Goal: Answer question/provide support: Answer question/provide support

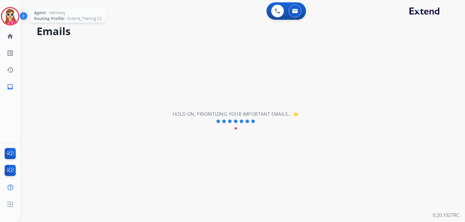
click at [17, 22] on div at bounding box center [10, 16] width 19 height 19
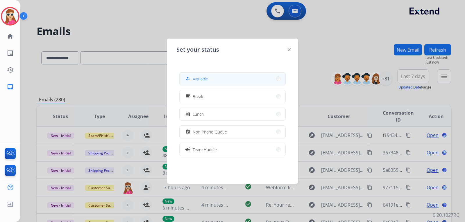
click at [230, 79] on button "how_to_reg Available" at bounding box center [233, 79] width 106 height 12
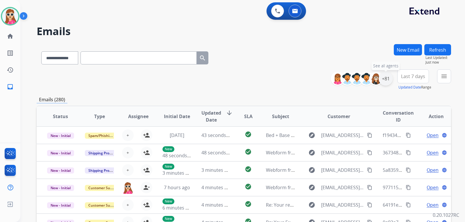
click at [390, 82] on div "+81" at bounding box center [386, 79] width 14 height 14
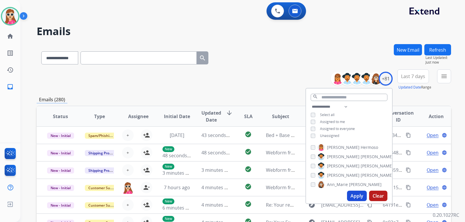
click at [333, 136] on span "Unassigned" at bounding box center [329, 135] width 19 height 5
click at [362, 196] on button "Apply" at bounding box center [357, 196] width 20 height 10
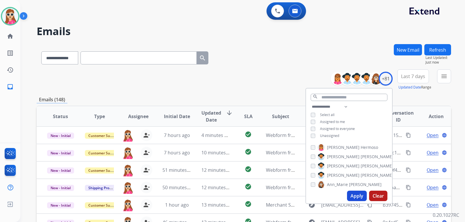
click at [264, 78] on div "**********" at bounding box center [244, 79] width 414 height 21
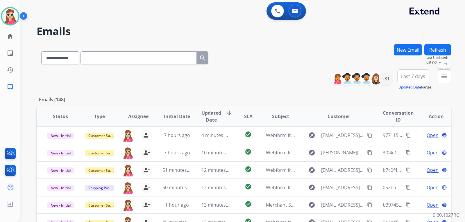
click at [446, 80] on button "menu Filters" at bounding box center [444, 76] width 14 height 14
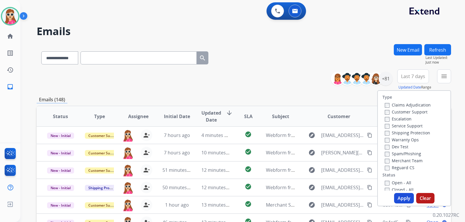
click at [417, 112] on label "Customer Support" at bounding box center [406, 112] width 43 height 6
click at [413, 132] on label "Shipping Protection" at bounding box center [407, 133] width 45 height 6
click at [404, 169] on label "Reguard CS" at bounding box center [400, 168] width 30 height 6
click at [405, 180] on div "Open - All" at bounding box center [415, 182] width 61 height 7
click at [406, 182] on label "Open - All" at bounding box center [398, 183] width 26 height 6
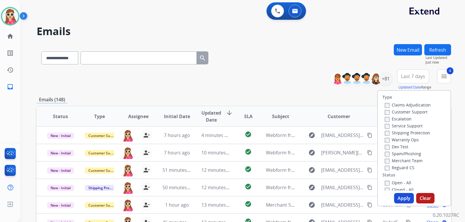
click at [403, 193] on div "Type Claims Adjudication Customer Support Escalation Service Support Shipping P…" at bounding box center [414, 148] width 74 height 116
click at [402, 193] on button "Apply" at bounding box center [404, 198] width 20 height 10
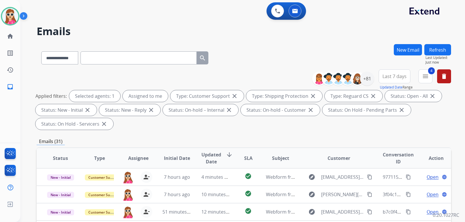
scroll to position [1, 0]
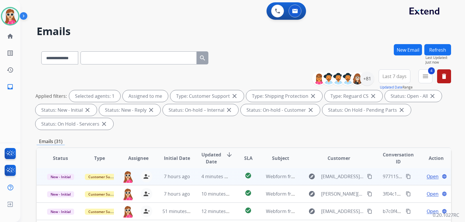
click at [427, 178] on span "Open" at bounding box center [433, 176] width 12 height 7
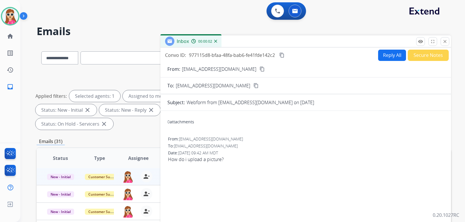
click at [385, 56] on button "Reply All" at bounding box center [392, 55] width 28 height 11
select select "**********"
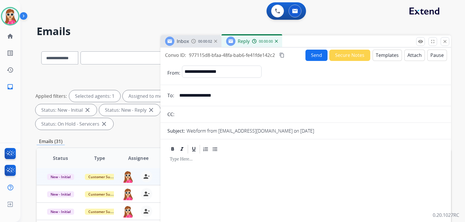
click at [380, 58] on button "Templates" at bounding box center [387, 55] width 29 height 11
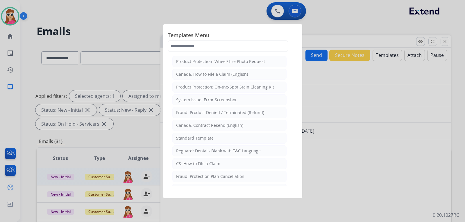
click at [221, 138] on li "Standard Template" at bounding box center [229, 138] width 114 height 11
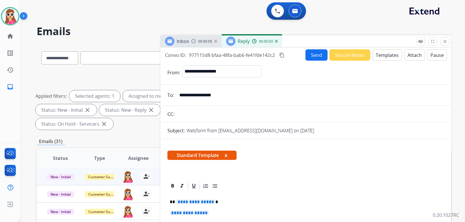
click at [203, 201] on span "**********" at bounding box center [195, 202] width 39 height 5
click at [193, 212] on span "**********" at bounding box center [189, 213] width 39 height 5
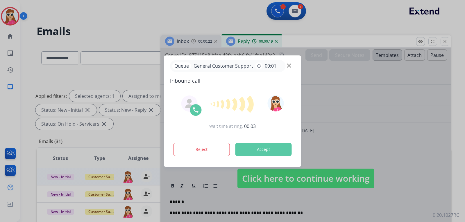
click at [277, 148] on button "Accept" at bounding box center [263, 149] width 56 height 13
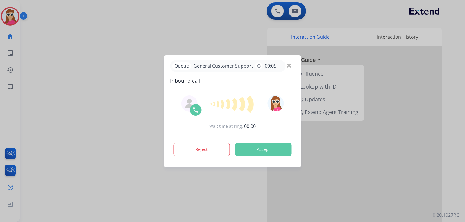
click at [268, 153] on button "Accept" at bounding box center [263, 149] width 56 height 13
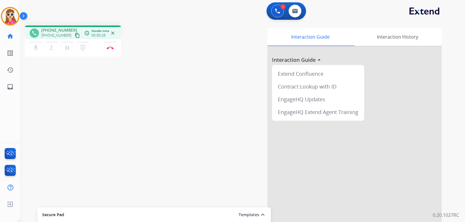
drag, startPoint x: 69, startPoint y: 38, endPoint x: 62, endPoint y: 38, distance: 7.3
click at [74, 38] on button "content_copy" at bounding box center [77, 35] width 7 height 7
click at [311, 110] on div "EngageHQ Extend Agent Training" at bounding box center [317, 112] width 87 height 13
click at [299, 17] on div "1 Voice Interactions 0 Email Interactions" at bounding box center [287, 10] width 40 height 17
click at [297, 15] on button at bounding box center [295, 11] width 13 height 13
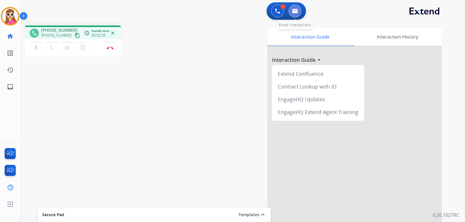
select select "**********"
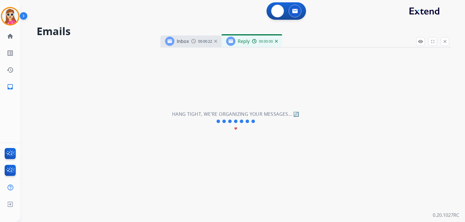
select select "**********"
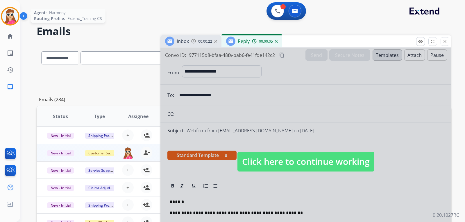
click at [14, 16] on img at bounding box center [10, 16] width 16 height 16
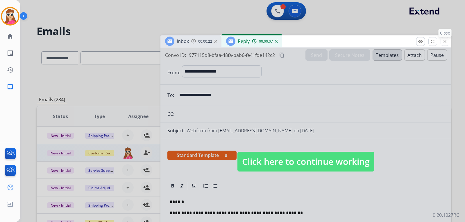
click at [447, 42] on mat-icon "close" at bounding box center [444, 41] width 5 height 5
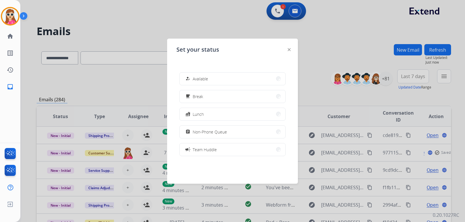
click at [288, 51] on img at bounding box center [289, 49] width 3 height 3
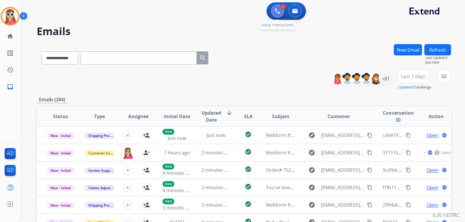
click at [278, 15] on button at bounding box center [277, 11] width 13 height 13
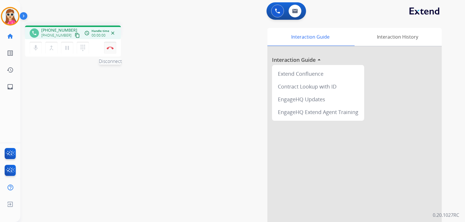
drag, startPoint x: 119, startPoint y: 43, endPoint x: 105, endPoint y: 51, distance: 16.0
click at [118, 44] on div "mic Mute merge_type Bridge pause Hold dialpad Dialpad Disconnect" at bounding box center [73, 47] width 96 height 17
click at [105, 51] on button "Disconnect" at bounding box center [110, 48] width 12 height 12
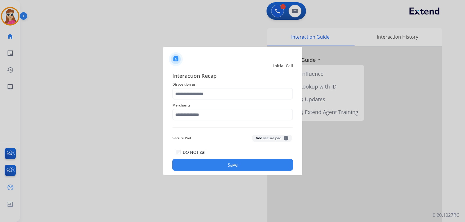
click at [201, 83] on span "Disposition as" at bounding box center [232, 84] width 121 height 7
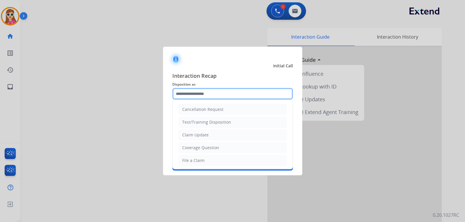
click at [201, 98] on input "text" at bounding box center [232, 94] width 121 height 12
click at [210, 141] on ul "Cancellation Request Test/Training Disposition Claim Update Coverage Question F…" at bounding box center [233, 180] width 120 height 160
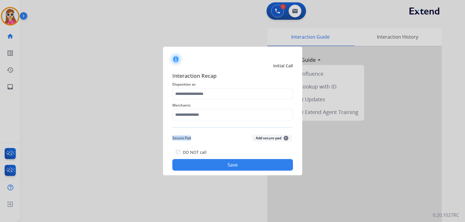
click at [212, 133] on div "Interaction Recap Disposition as Merchants Secure Pad Add secure pad + DO NOT c…" at bounding box center [232, 121] width 121 height 99
click at [215, 96] on input "text" at bounding box center [232, 94] width 121 height 12
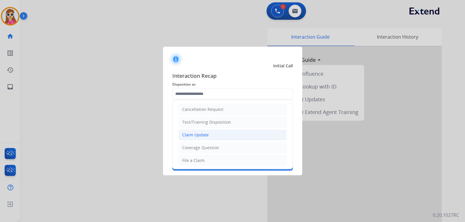
click at [208, 138] on div "Claim Update" at bounding box center [195, 135] width 26 height 6
type input "**********"
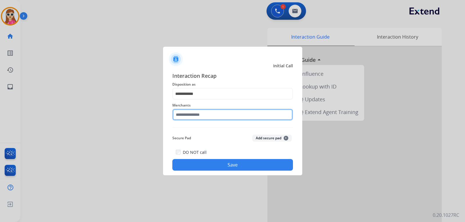
click at [203, 118] on input "text" at bounding box center [232, 115] width 121 height 12
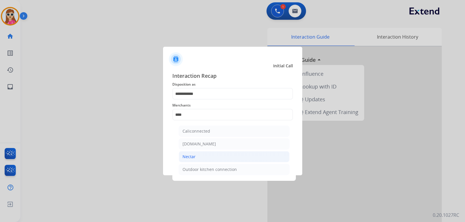
click at [212, 158] on li "Nectar" at bounding box center [234, 156] width 111 height 11
type input "******"
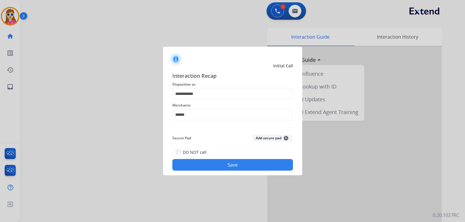
click at [216, 169] on button "Save" at bounding box center [232, 165] width 121 height 12
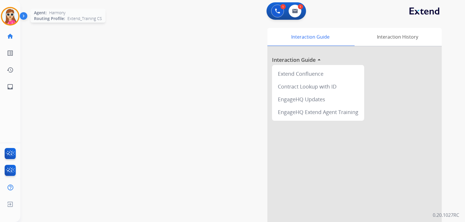
click at [12, 25] on div at bounding box center [10, 16] width 19 height 19
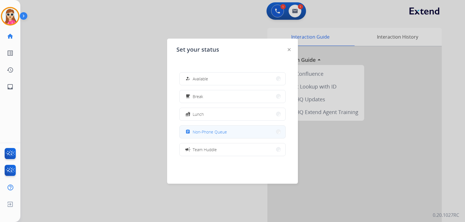
click at [206, 126] on button "assignment Non-Phone Queue" at bounding box center [233, 132] width 106 height 12
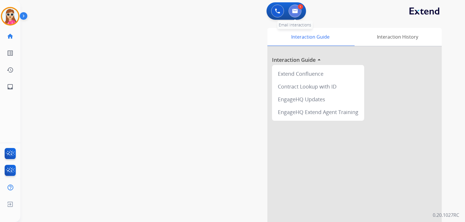
click at [297, 9] on img at bounding box center [295, 11] width 6 height 5
select select "**********"
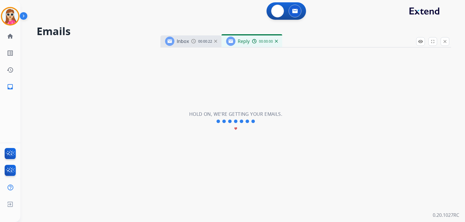
select select "**********"
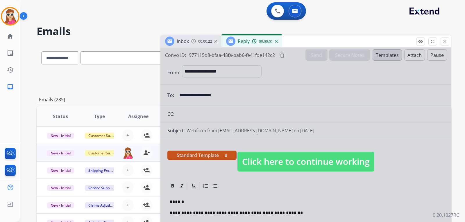
click at [297, 152] on span "Click here to continue working" at bounding box center [305, 162] width 137 height 20
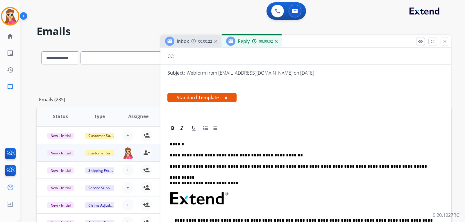
scroll to position [58, 0]
click at [289, 152] on div "**********" at bounding box center [305, 216] width 277 height 167
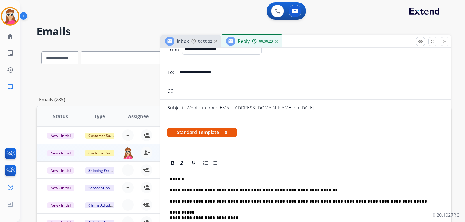
scroll to position [0, 0]
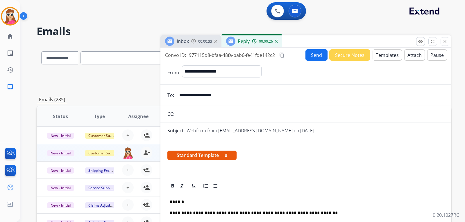
click at [313, 55] on button "Send" at bounding box center [316, 54] width 22 height 11
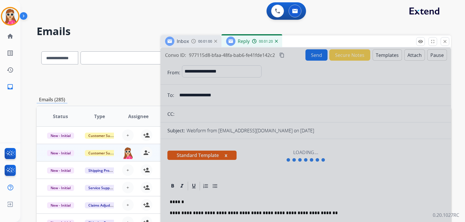
click at [441, 91] on div at bounding box center [305, 156] width 291 height 217
click at [450, 42] on div "Inbox 00:01:55 Reply 00:03:09" at bounding box center [305, 41] width 291 height 12
drag, startPoint x: 449, startPoint y: 42, endPoint x: 446, endPoint y: 46, distance: 4.5
click at [446, 46] on button "close Close" at bounding box center [445, 41] width 9 height 9
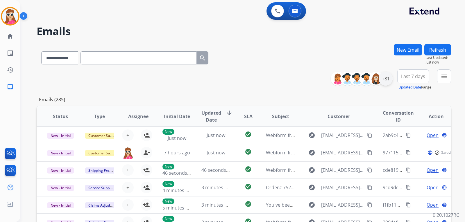
click at [386, 82] on div "+81" at bounding box center [386, 79] width 14 height 14
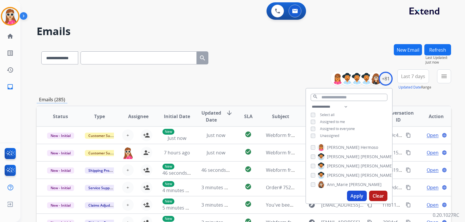
click at [449, 96] on div "**********" at bounding box center [244, 187] width 414 height 287
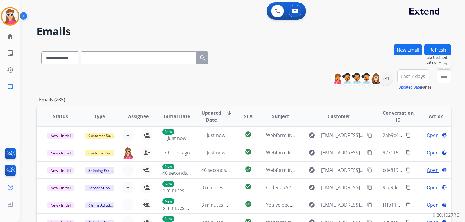
click at [446, 76] on mat-icon "menu" at bounding box center [444, 76] width 7 height 7
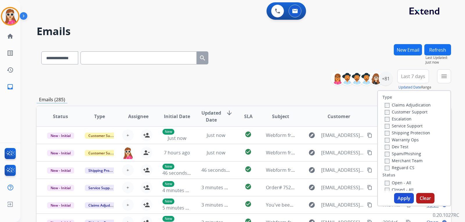
click at [421, 109] on div "Customer Support" at bounding box center [408, 111] width 46 height 7
click at [418, 113] on label "Customer Support" at bounding box center [406, 112] width 43 height 6
click at [416, 131] on label "Shipping Protection" at bounding box center [407, 133] width 45 height 6
click at [404, 167] on label "Reguard CS" at bounding box center [400, 168] width 30 height 6
click at [396, 180] on div "Open - All" at bounding box center [415, 182] width 61 height 7
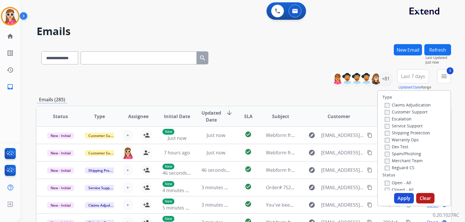
click at [397, 183] on label "Open - All" at bounding box center [398, 183] width 26 height 6
click at [399, 197] on button "Apply" at bounding box center [404, 198] width 20 height 10
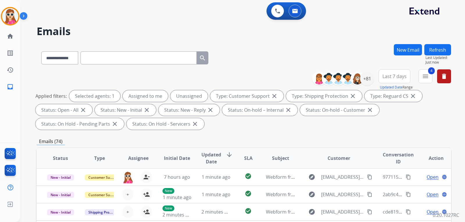
scroll to position [1, 0]
click at [366, 81] on div "+81" at bounding box center [367, 79] width 14 height 14
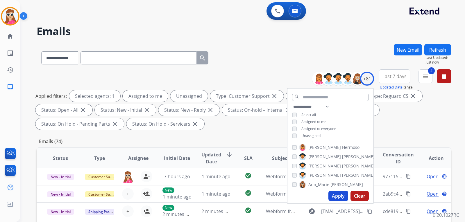
click at [314, 136] on span "Unassigned" at bounding box center [310, 135] width 19 height 5
click at [332, 197] on button "Apply" at bounding box center [338, 196] width 20 height 10
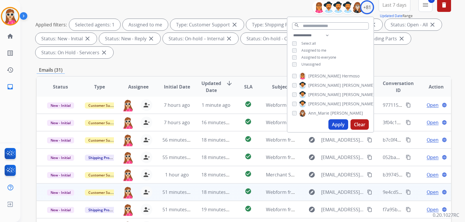
scroll to position [150, 0]
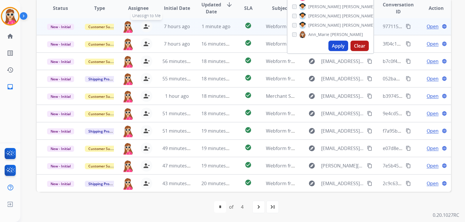
click at [143, 25] on mat-icon "person_remove" at bounding box center [146, 26] width 7 height 7
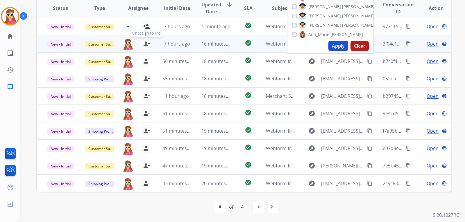
click at [143, 44] on mat-icon "person_remove" at bounding box center [146, 43] width 7 height 7
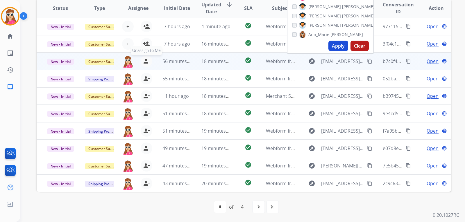
click at [145, 62] on mat-icon "person_remove" at bounding box center [146, 61] width 7 height 7
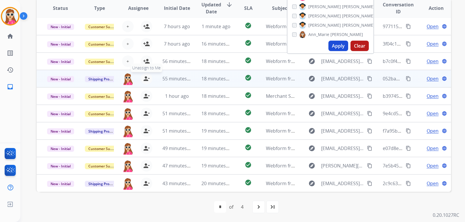
click at [144, 76] on mat-icon "person_remove" at bounding box center [146, 78] width 7 height 7
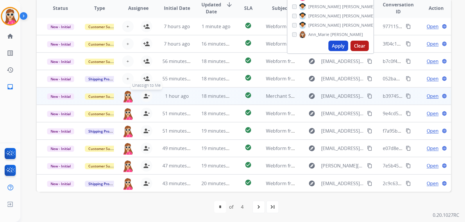
drag, startPoint x: 142, startPoint y: 95, endPoint x: 142, endPoint y: 99, distance: 3.5
click at [143, 95] on mat-icon "person_remove" at bounding box center [146, 96] width 7 height 7
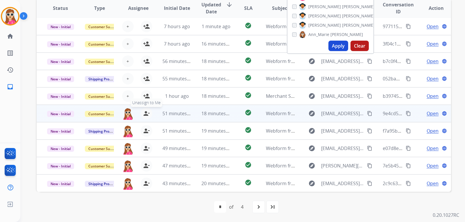
drag, startPoint x: 144, startPoint y: 113, endPoint x: 144, endPoint y: 126, distance: 12.5
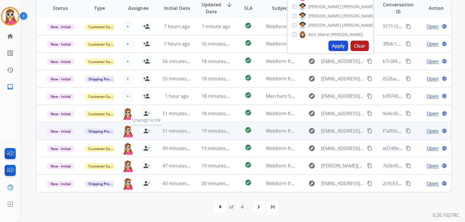
click at [144, 114] on mat-icon "person_remove" at bounding box center [146, 113] width 7 height 7
drag, startPoint x: 144, startPoint y: 130, endPoint x: 144, endPoint y: 144, distance: 13.7
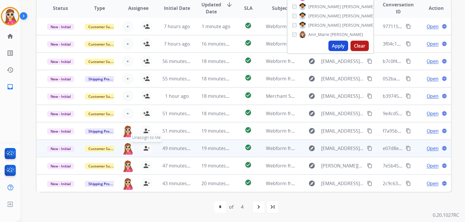
click at [144, 130] on mat-icon "person_remove" at bounding box center [146, 131] width 7 height 7
drag, startPoint x: 146, startPoint y: 154, endPoint x: 147, endPoint y: 151, distance: 3.4
click at [146, 153] on div "[EMAIL_ADDRESS][PERSON_NAME][DOMAIN_NAME] person_remove Unassign to Me" at bounding box center [133, 148] width 39 height 16
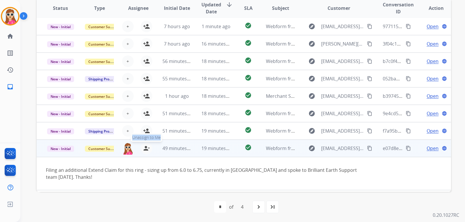
click at [145, 150] on tbody "New - Initial Customer Support [EMAIL_ADDRESS][PERSON_NAME][DOMAIN_NAME] person…" at bounding box center [244, 165] width 414 height 51
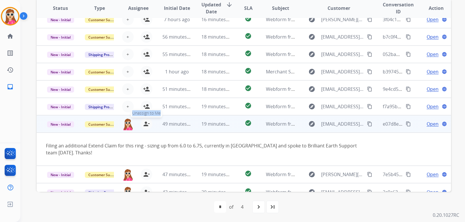
scroll to position [27, 0]
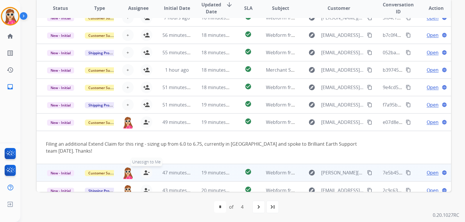
click at [145, 167] on button "person_remove [PERSON_NAME] to Me" at bounding box center [147, 173] width 12 height 12
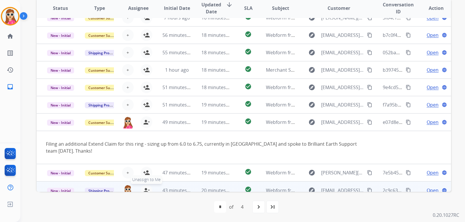
click at [144, 187] on mat-icon "person_remove" at bounding box center [146, 190] width 7 height 7
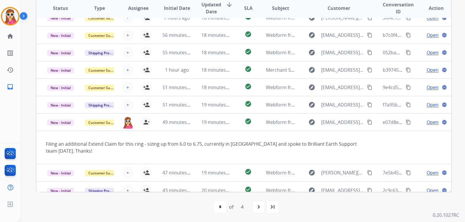
click at [261, 206] on mat-icon "navigate_next" at bounding box center [258, 207] width 7 height 7
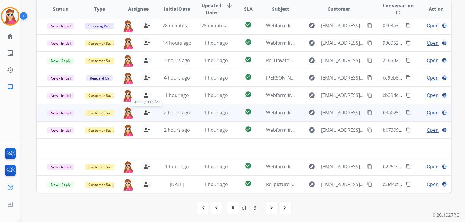
scroll to position [150, 0]
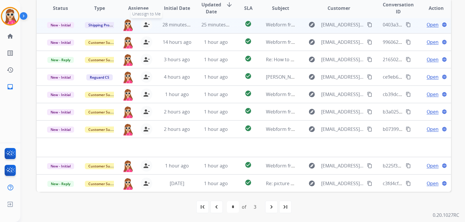
click at [145, 22] on mat-icon "person_remove" at bounding box center [146, 24] width 7 height 7
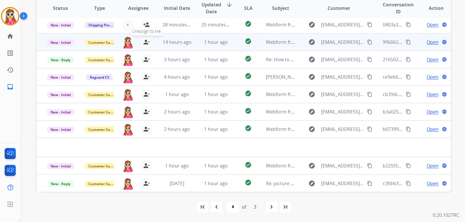
click at [147, 41] on mat-icon "person_remove" at bounding box center [146, 42] width 7 height 7
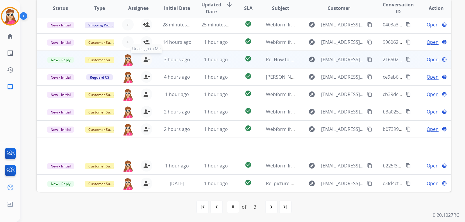
click at [146, 57] on mat-icon "person_remove" at bounding box center [146, 59] width 7 height 7
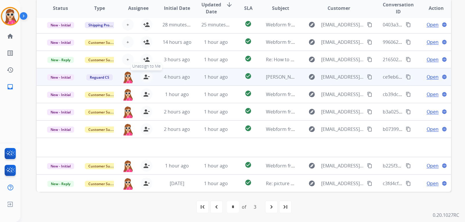
click at [146, 74] on mat-icon "person_remove" at bounding box center [146, 77] width 7 height 7
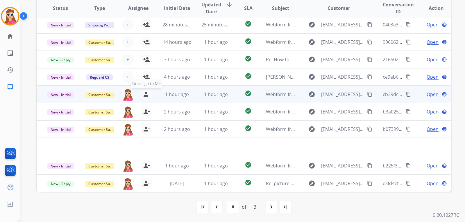
click at [145, 97] on mat-icon "person_remove" at bounding box center [146, 94] width 7 height 7
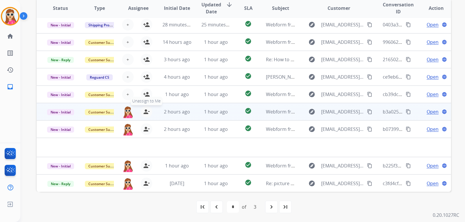
drag, startPoint x: 145, startPoint y: 112, endPoint x: 145, endPoint y: 122, distance: 10.5
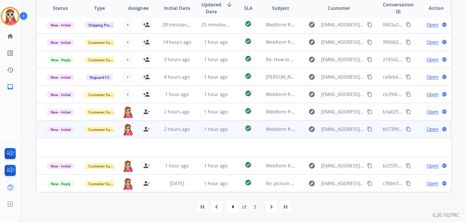
click at [145, 112] on mat-icon "person_remove" at bounding box center [146, 111] width 7 height 7
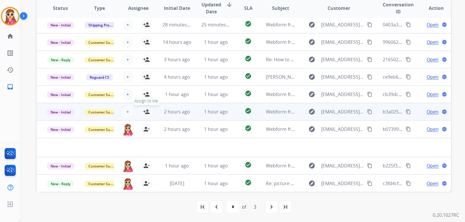
drag, startPoint x: 145, startPoint y: 123, endPoint x: 145, endPoint y: 130, distance: 6.7
click at [145, 124] on div "[EMAIL_ADDRESS][PERSON_NAME][DOMAIN_NAME] person_remove Unassign to Me" at bounding box center [133, 129] width 39 height 16
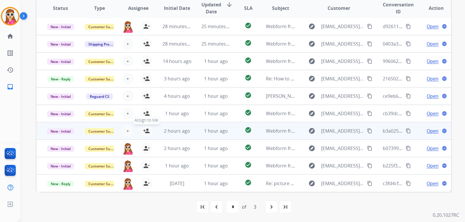
scroll to position [1, 0]
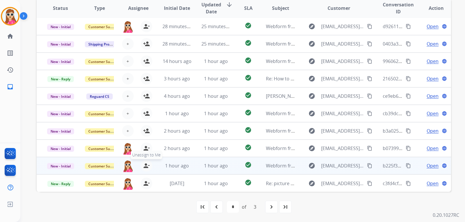
click at [143, 167] on mat-icon "person_remove" at bounding box center [146, 165] width 7 height 7
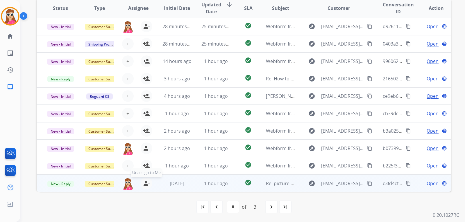
click at [146, 185] on mat-icon "person_remove" at bounding box center [146, 183] width 7 height 7
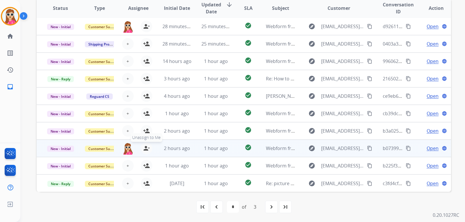
click at [144, 147] on mat-icon "person_remove" at bounding box center [146, 148] width 7 height 7
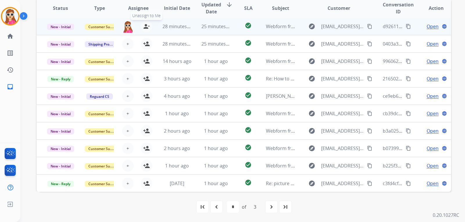
click at [144, 25] on mat-icon "person_remove" at bounding box center [146, 26] width 7 height 7
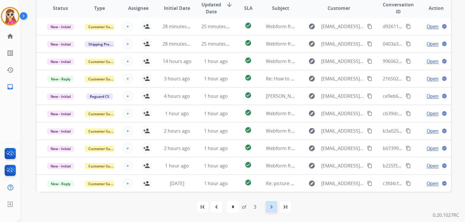
click at [273, 206] on mat-icon "navigate_next" at bounding box center [271, 207] width 7 height 7
select select "*"
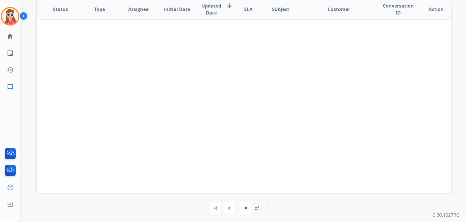
scroll to position [150, 0]
click at [226, 204] on mat-icon "navigate_before" at bounding box center [229, 207] width 7 height 7
select select
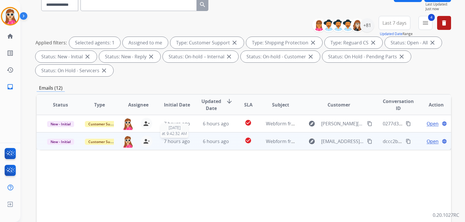
scroll to position [116, 0]
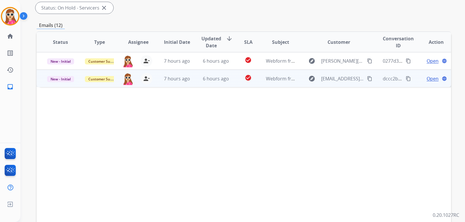
click at [427, 80] on span "Open" at bounding box center [433, 78] width 12 height 7
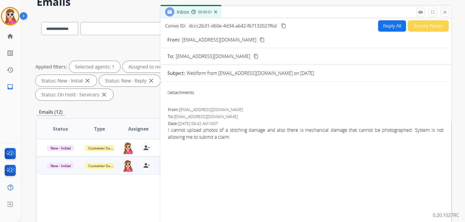
scroll to position [29, 0]
click at [386, 27] on button "Reply All" at bounding box center [392, 26] width 28 height 11
select select "**********"
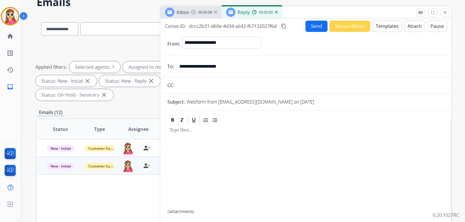
click at [382, 26] on button "Templates" at bounding box center [387, 26] width 29 height 11
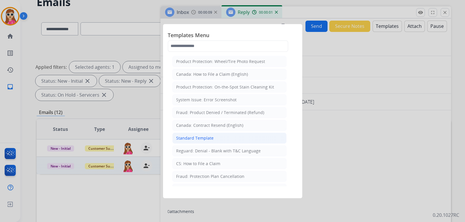
click at [193, 136] on div "Standard Template" at bounding box center [194, 138] width 37 height 6
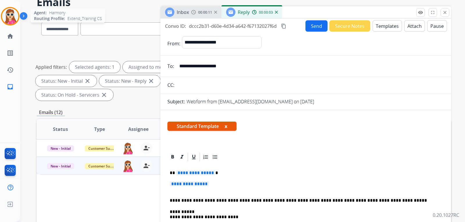
click at [11, 23] on img at bounding box center [10, 16] width 16 height 16
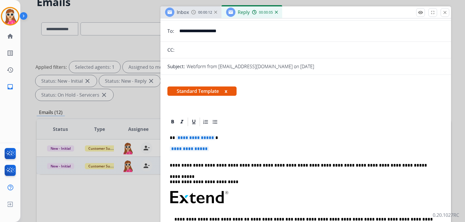
scroll to position [58, 0]
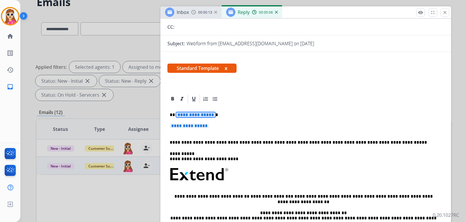
click at [196, 114] on span "**********" at bounding box center [195, 114] width 39 height 5
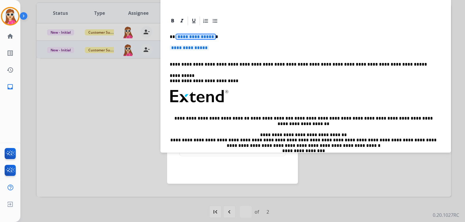
scroll to position [0, 0]
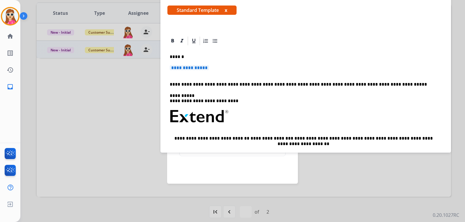
click at [209, 73] on p "**********" at bounding box center [306, 70] width 272 height 11
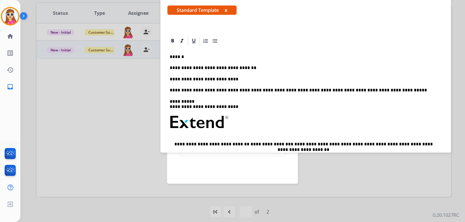
click at [237, 81] on p "**********" at bounding box center [303, 79] width 267 height 5
drag, startPoint x: 285, startPoint y: 145, endPoint x: 310, endPoint y: 145, distance: 24.4
click at [310, 145] on p "**********" at bounding box center [303, 147] width 267 height 11
drag, startPoint x: 312, startPoint y: 145, endPoint x: 287, endPoint y: 143, distance: 25.1
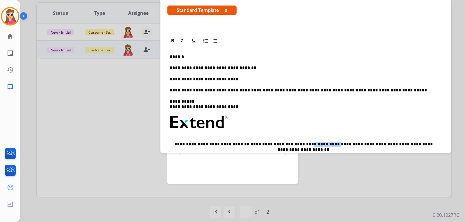
click at [287, 143] on p "**********" at bounding box center [303, 147] width 267 height 11
copy p "**********"
click at [245, 80] on p "**********" at bounding box center [303, 79] width 267 height 5
click at [262, 78] on p "**********" at bounding box center [303, 79] width 267 height 5
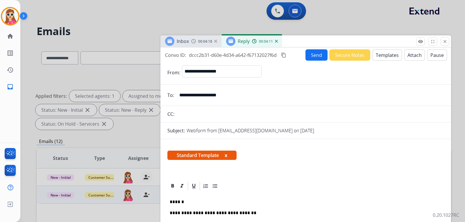
click at [318, 53] on button "Send" at bounding box center [316, 54] width 22 height 11
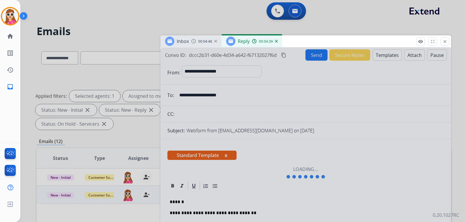
click at [441, 41] on button "close Close" at bounding box center [445, 41] width 9 height 9
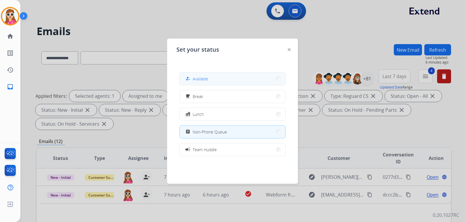
click at [198, 81] on span "Available" at bounding box center [200, 79] width 15 height 6
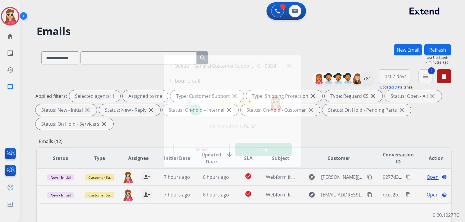
click at [267, 156] on button "Accept" at bounding box center [263, 149] width 56 height 13
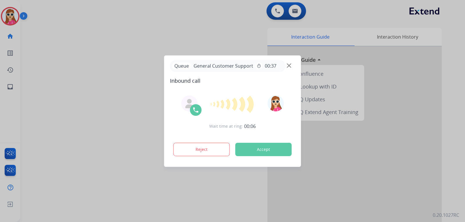
click at [262, 150] on button "Accept" at bounding box center [263, 149] width 56 height 13
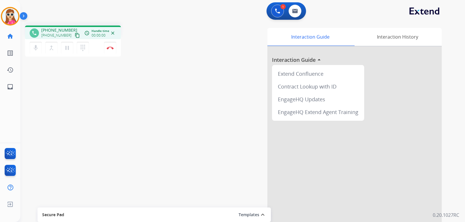
click at [69, 40] on div "mic Mute merge_type Bridge pause Hold dialpad Dialpad Disconnect" at bounding box center [73, 47] width 96 height 17
click at [75, 37] on mat-icon "content_copy" at bounding box center [77, 35] width 5 height 5
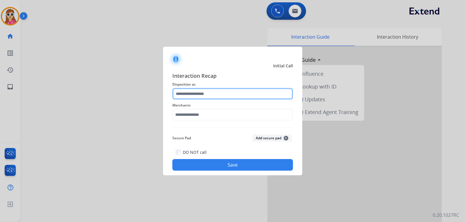
click at [264, 92] on input "text" at bounding box center [232, 94] width 121 height 12
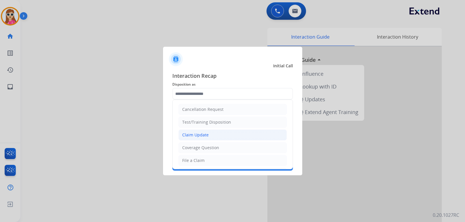
click at [230, 138] on li "Claim Update" at bounding box center [232, 135] width 108 height 11
type input "**********"
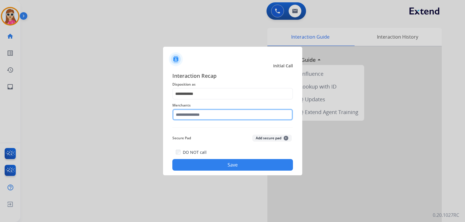
click at [233, 114] on input "text" at bounding box center [232, 115] width 121 height 12
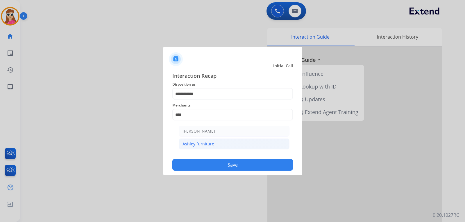
click at [222, 147] on li "Ashley furniture" at bounding box center [234, 144] width 111 height 11
type input "**********"
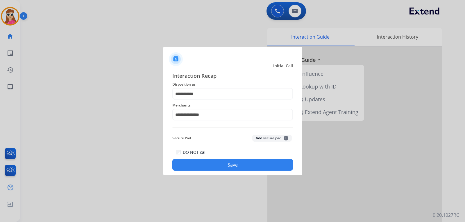
click at [231, 168] on button "Save" at bounding box center [232, 165] width 121 height 12
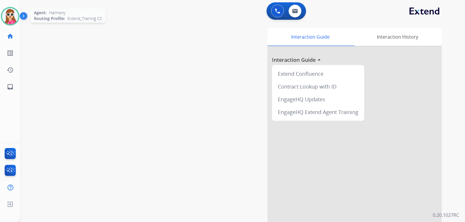
click at [9, 23] on img at bounding box center [10, 16] width 16 height 16
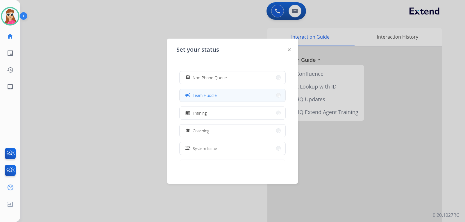
scroll to position [92, 0]
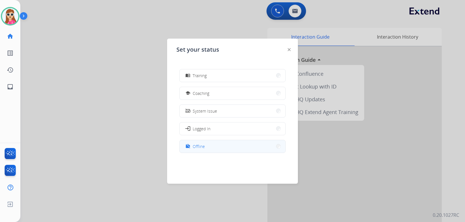
click at [218, 147] on button "work_off Offline" at bounding box center [233, 146] width 106 height 12
